Goal: Information Seeking & Learning: Compare options

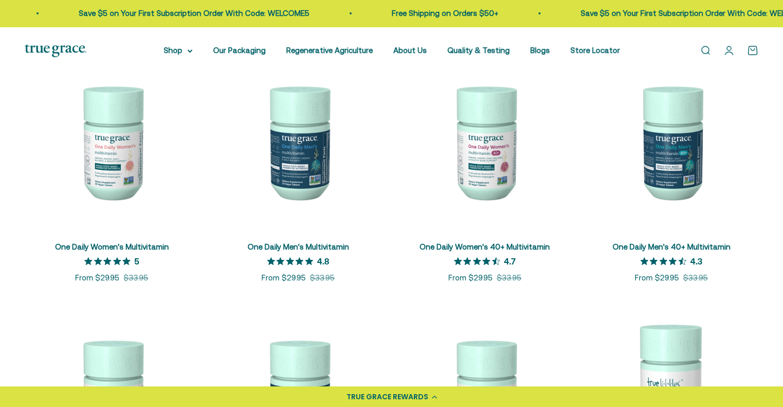
scroll to position [234, 0]
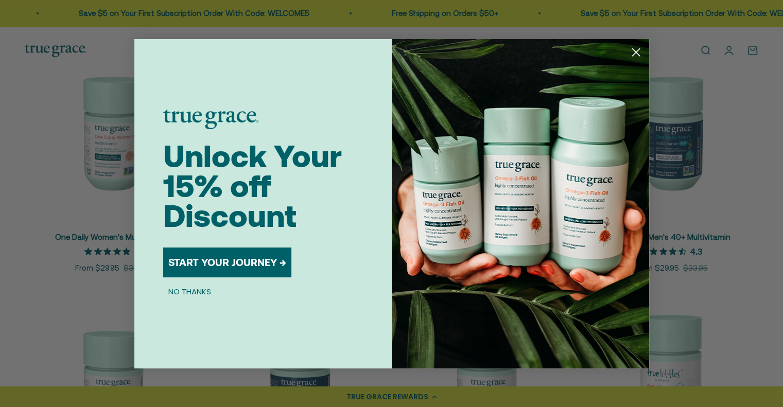
click at [635, 53] on icon "Close dialog" at bounding box center [635, 51] width 7 height 7
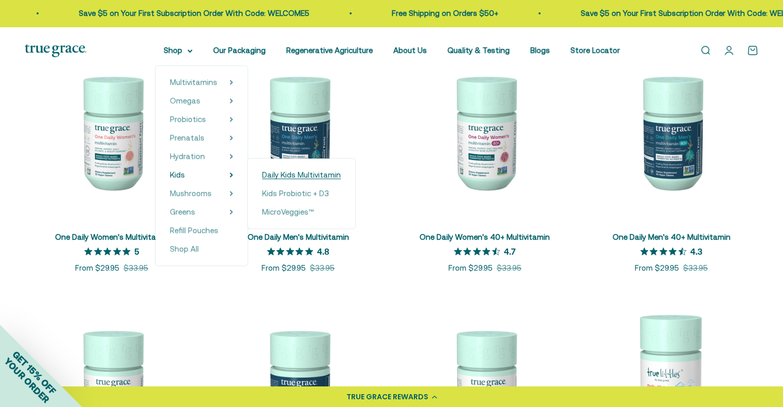
click at [294, 177] on span "Daily Kids Multivitamin" at bounding box center [301, 174] width 79 height 9
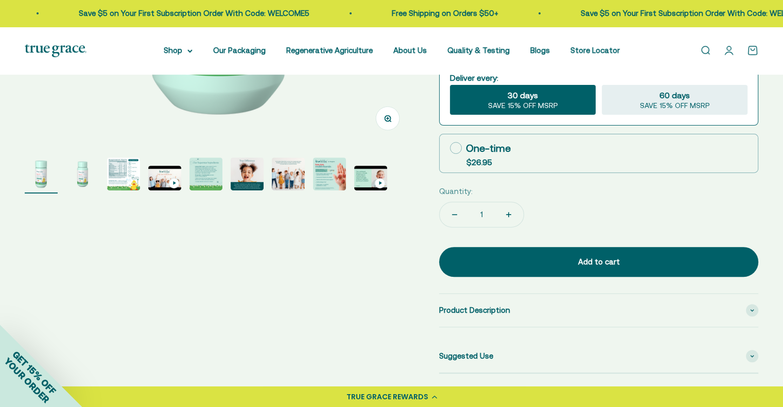
scroll to position [259, 0]
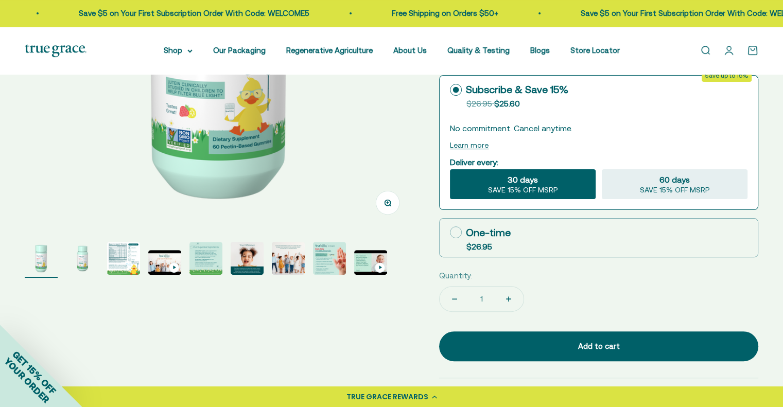
click at [122, 261] on img "Go to item 3" at bounding box center [123, 258] width 33 height 33
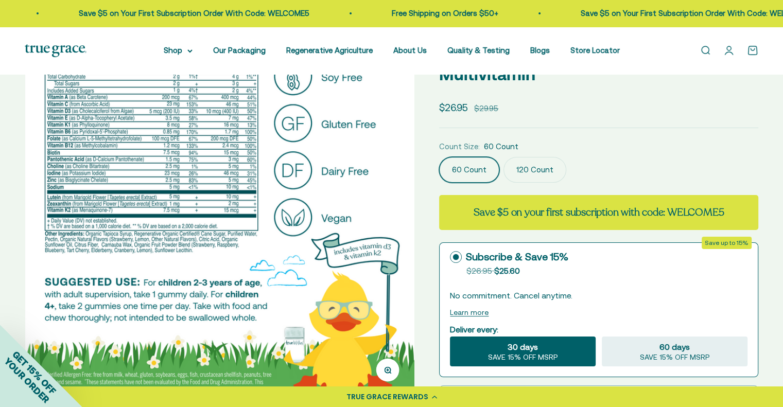
scroll to position [0, 0]
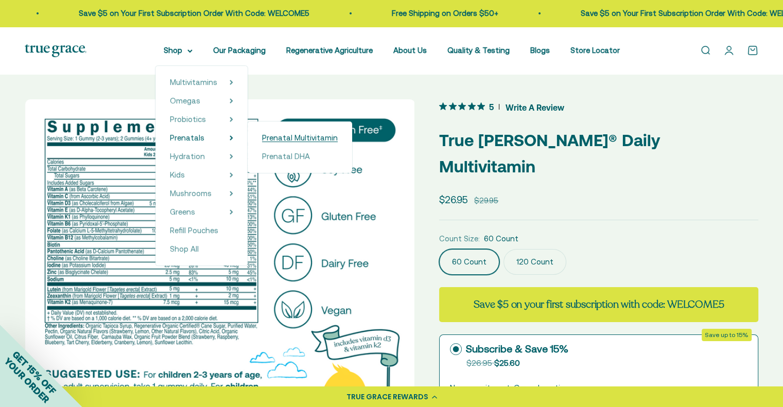
click at [300, 140] on span "Prenatal Multivitamin" at bounding box center [300, 137] width 76 height 9
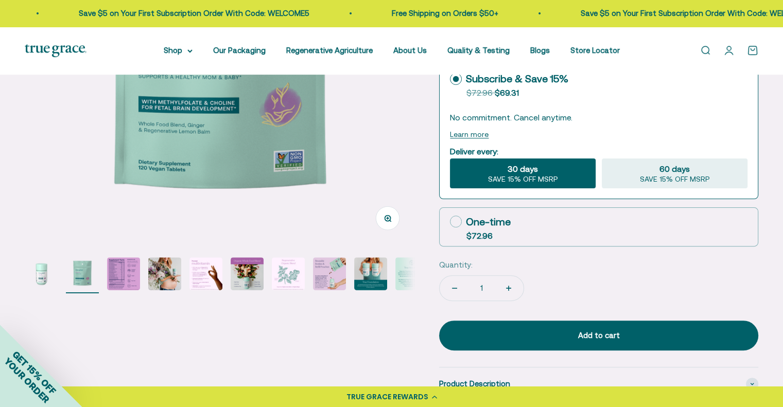
scroll to position [244, 0]
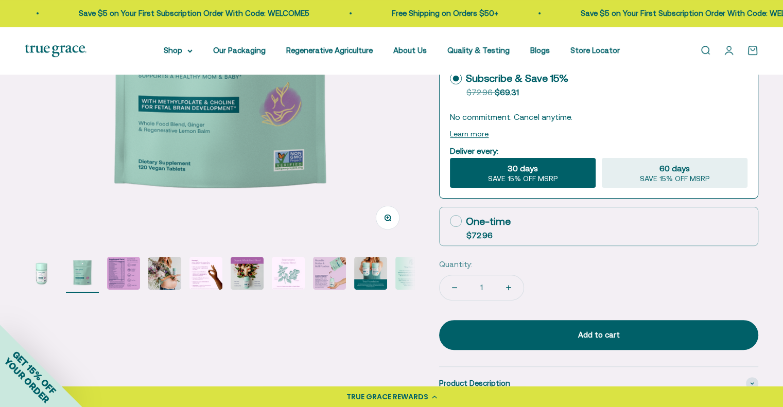
click at [118, 279] on img "Go to item 3" at bounding box center [123, 273] width 33 height 33
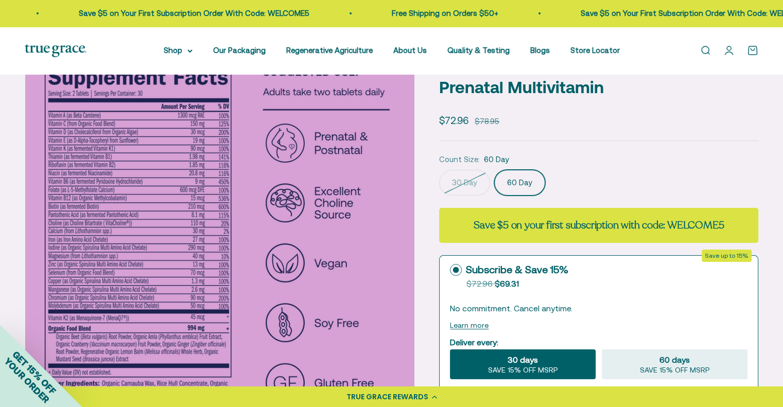
scroll to position [0, 0]
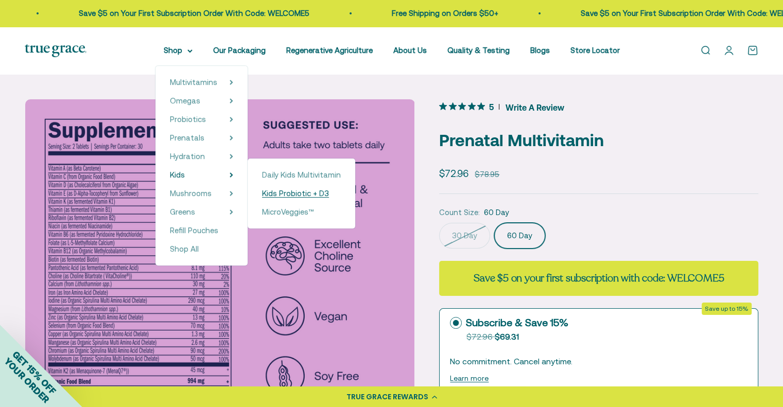
click at [299, 195] on span "Kids Probiotic + D3" at bounding box center [295, 193] width 67 height 9
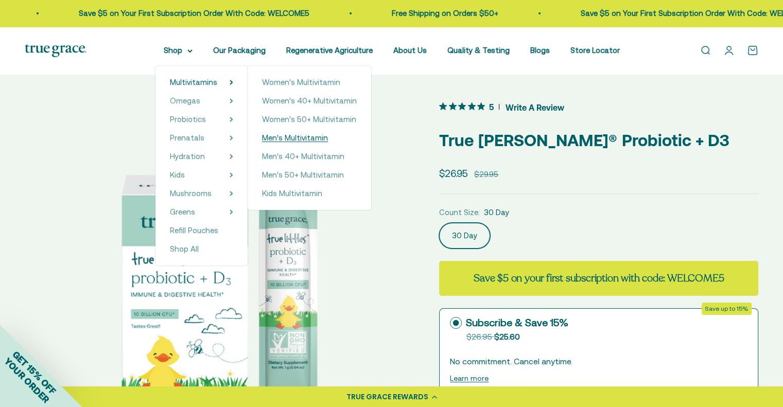
click at [308, 139] on span "Men's Multivitamin" at bounding box center [295, 137] width 66 height 9
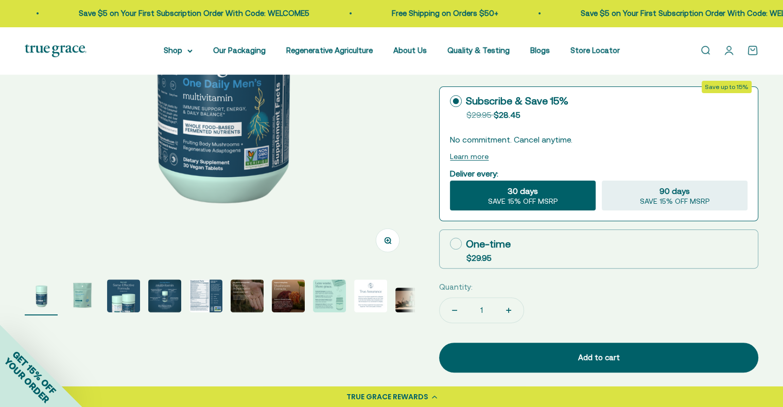
scroll to position [205, 0]
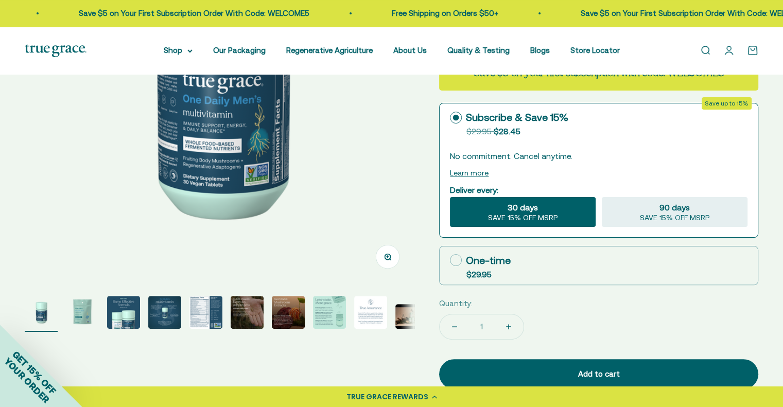
click at [336, 307] on img "Go to item 8" at bounding box center [329, 312] width 33 height 33
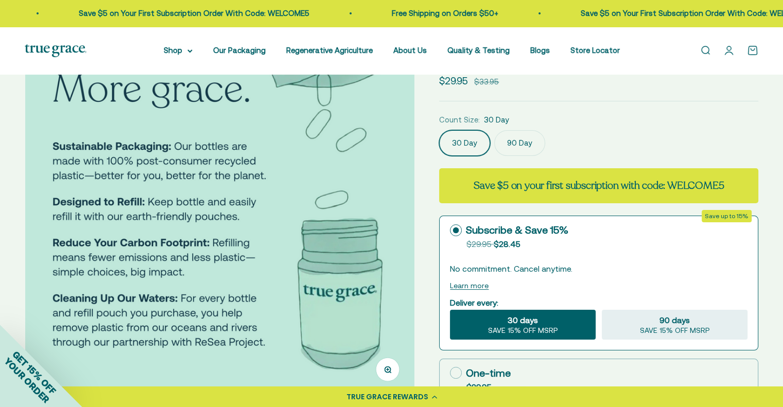
scroll to position [77, 0]
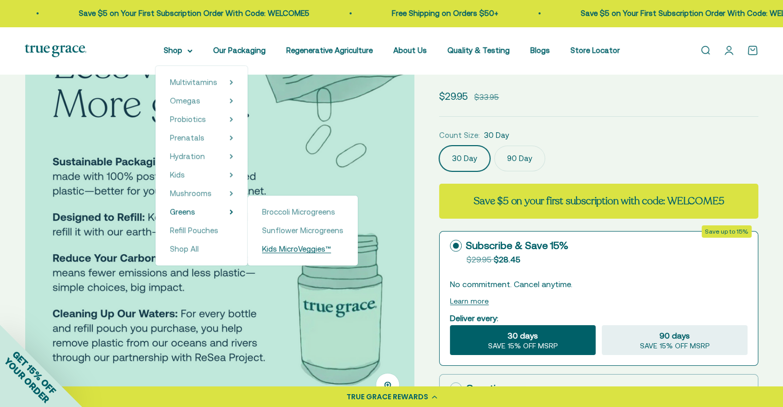
click at [294, 248] on span "Kids MicroVeggies™" at bounding box center [296, 248] width 69 height 9
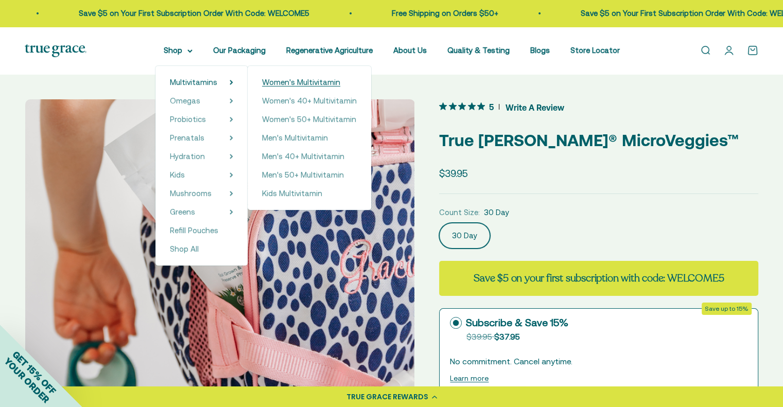
click at [309, 85] on span "Women's Multivitamin" at bounding box center [301, 82] width 78 height 9
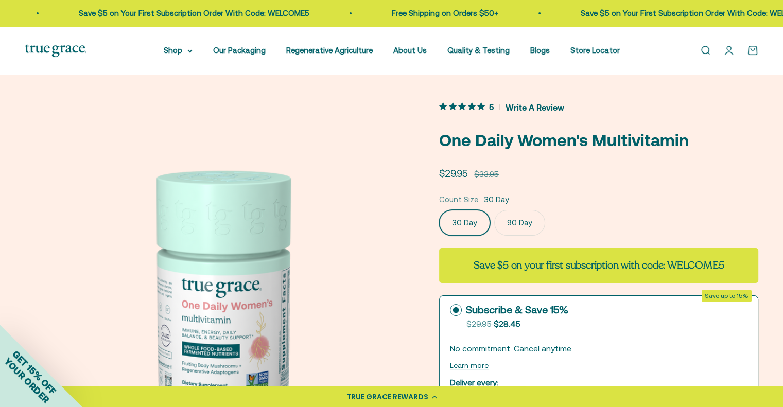
click at [517, 224] on label "90 Day" at bounding box center [519, 223] width 51 height 26
click at [439, 210] on input "90 Day" at bounding box center [438, 209] width 1 height 1
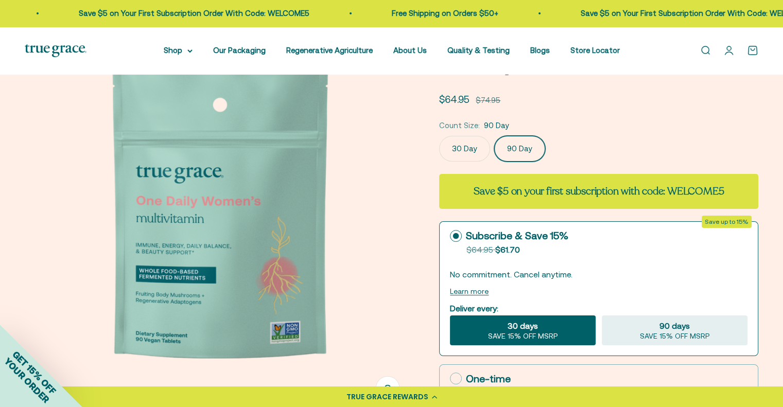
scroll to position [113, 0]
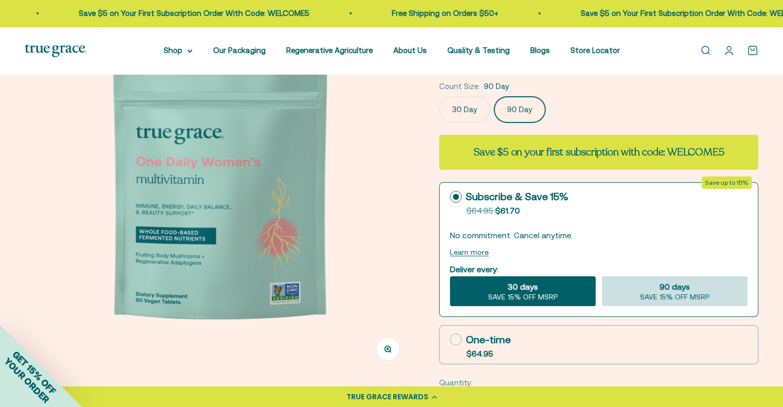
click at [708, 294] on div "90 days SAVE 15% OFF MSRP" at bounding box center [675, 291] width 146 height 30
click at [602, 276] on input "90 days SAVE 15% OFF MSRP" at bounding box center [601, 276] width 1 height 1
radio input "true"
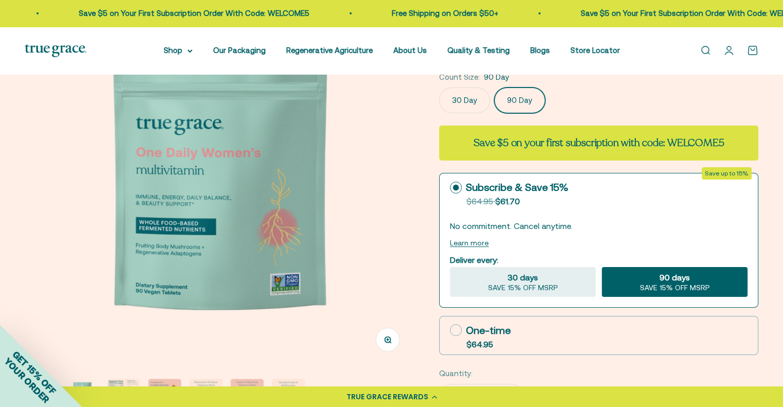
scroll to position [0, 0]
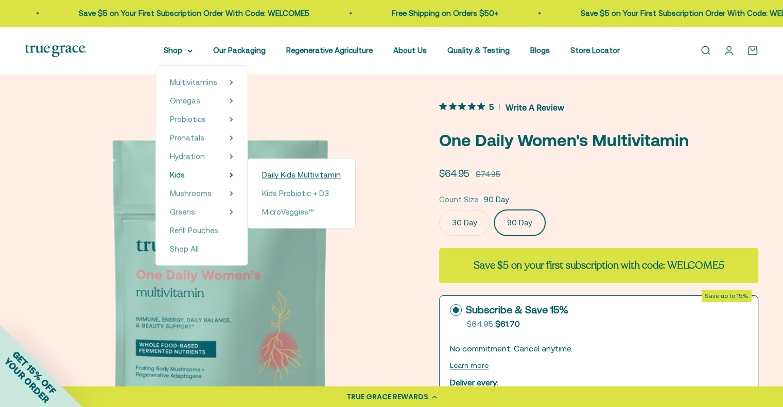
click at [288, 177] on span "Daily Kids Multivitamin" at bounding box center [301, 174] width 79 height 9
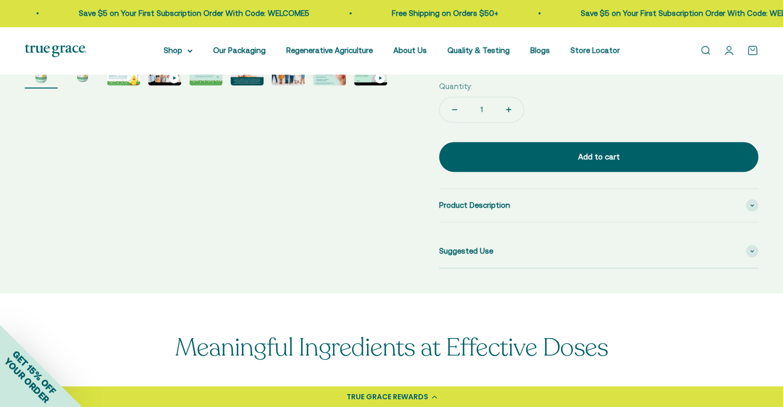
scroll to position [448, 0]
click at [471, 189] on div "Product Description" at bounding box center [598, 205] width 319 height 33
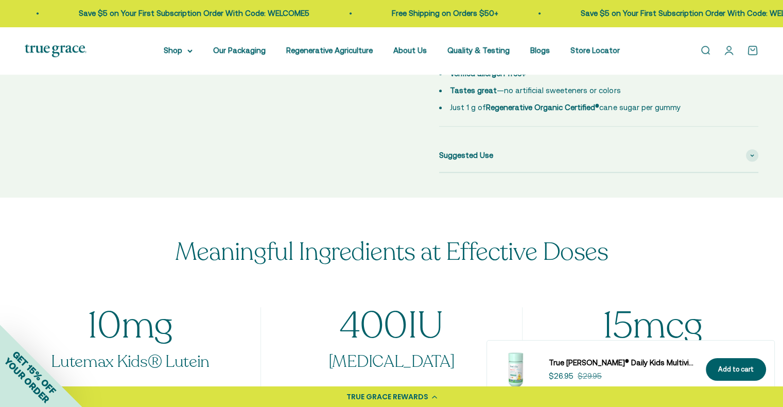
scroll to position [691, 0]
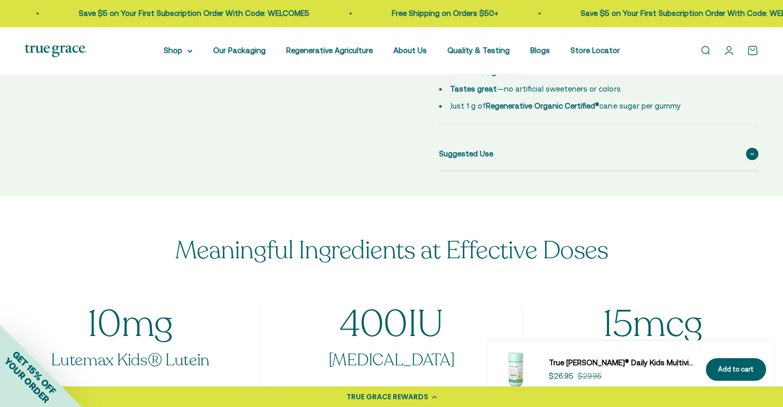
click at [458, 148] on span "Suggested Use" at bounding box center [466, 154] width 54 height 12
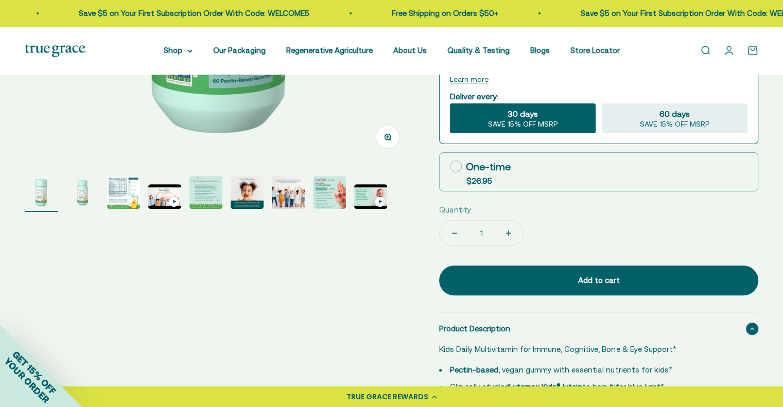
scroll to position [167, 0]
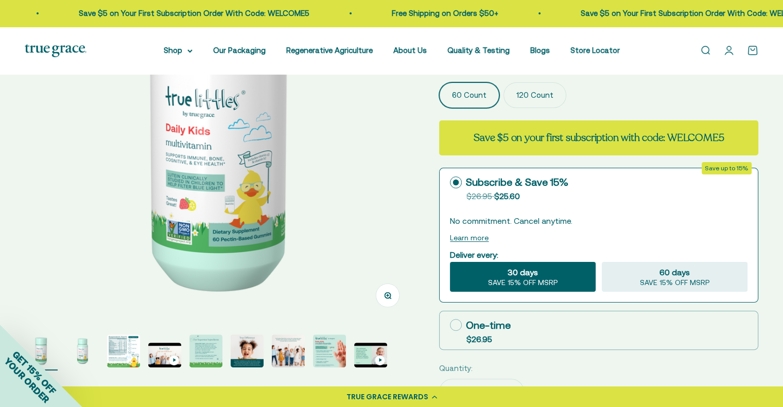
click at [116, 348] on img "Go to item 3" at bounding box center [123, 351] width 33 height 33
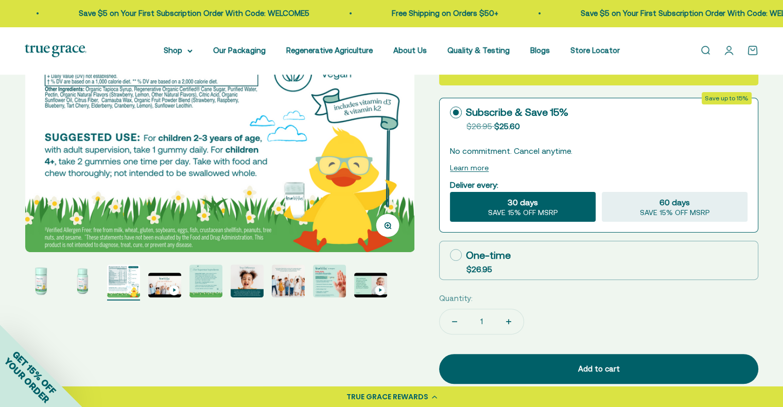
scroll to position [242, 0]
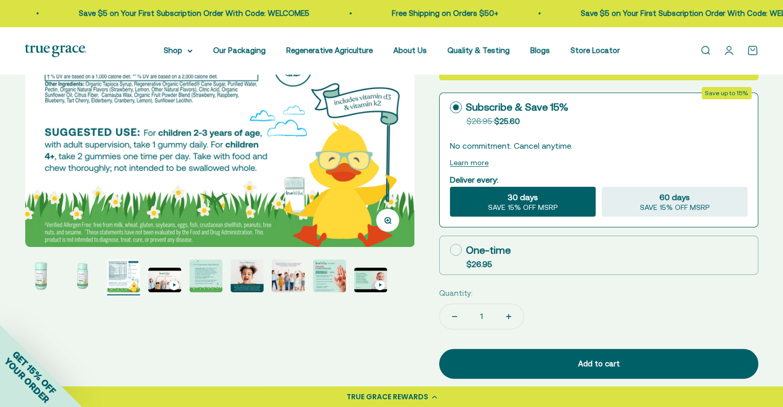
click at [331, 277] on img "Go to item 8" at bounding box center [329, 275] width 33 height 33
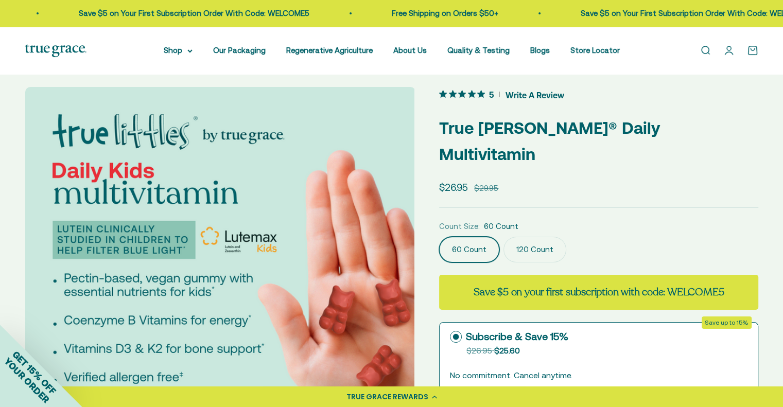
scroll to position [0, 0]
